Goal: Use online tool/utility: Utilize a website feature to perform a specific function

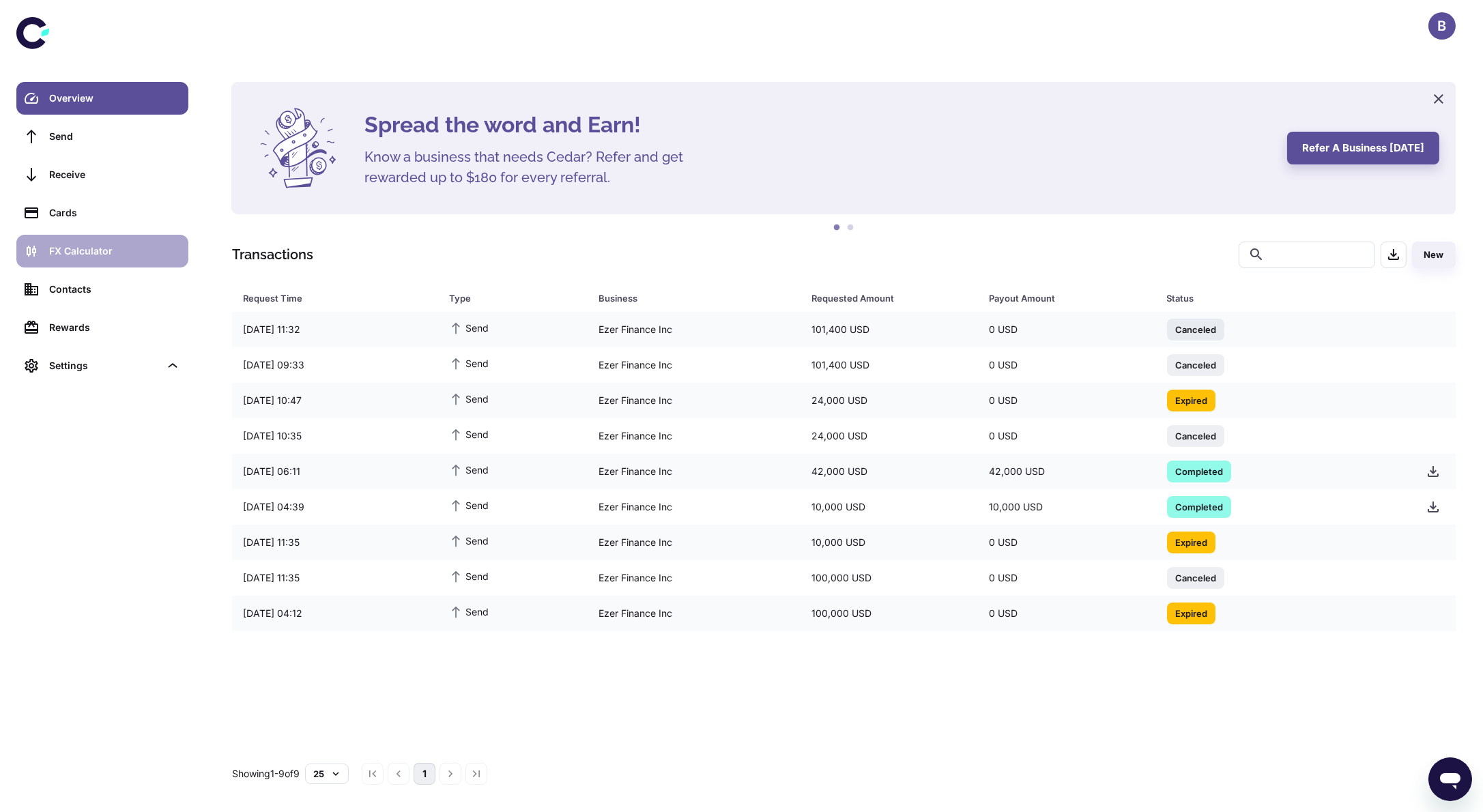
click at [114, 246] on div "FX Calculator" at bounding box center [114, 251] width 131 height 15
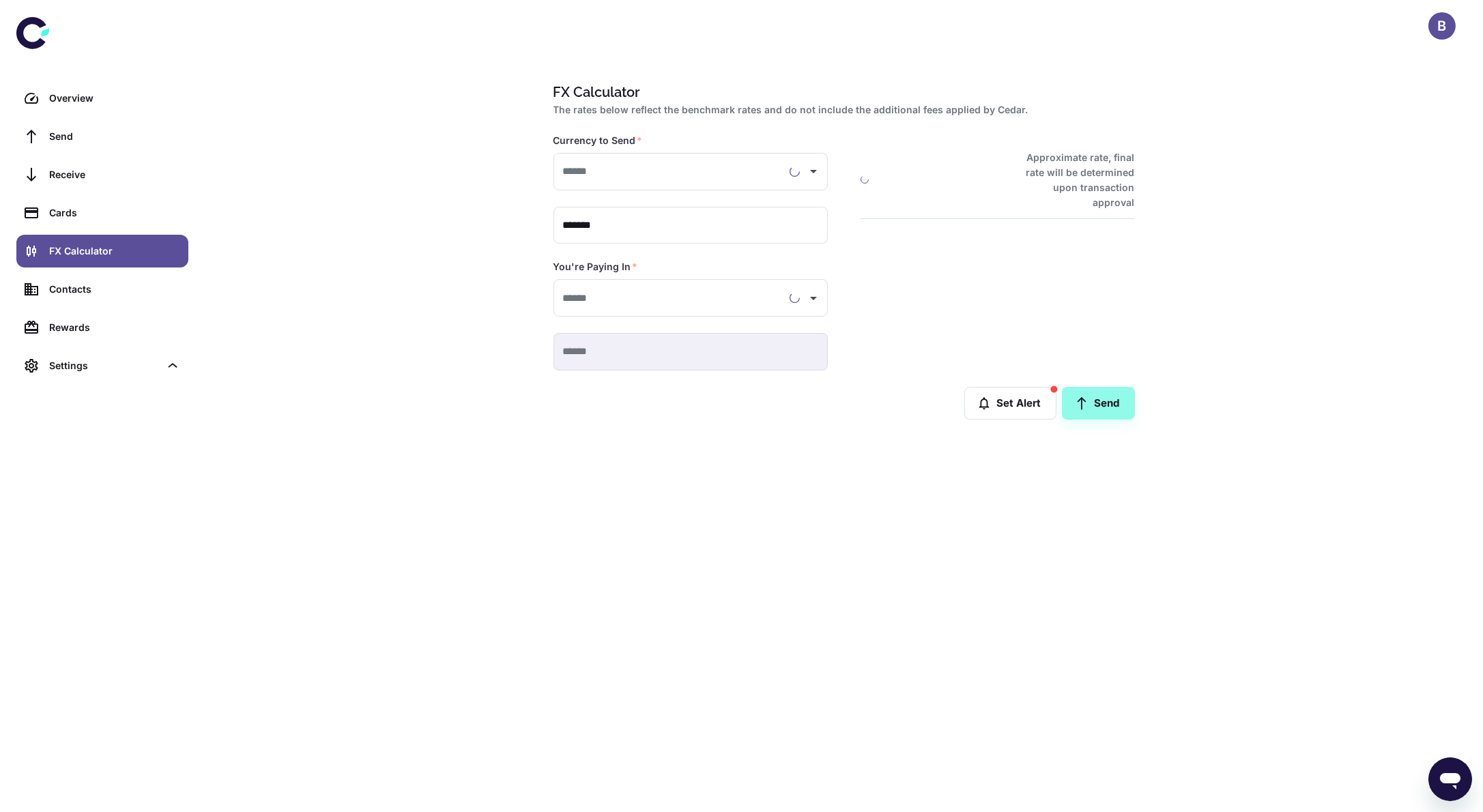
type input "**********"
